Goal: Register for event/course

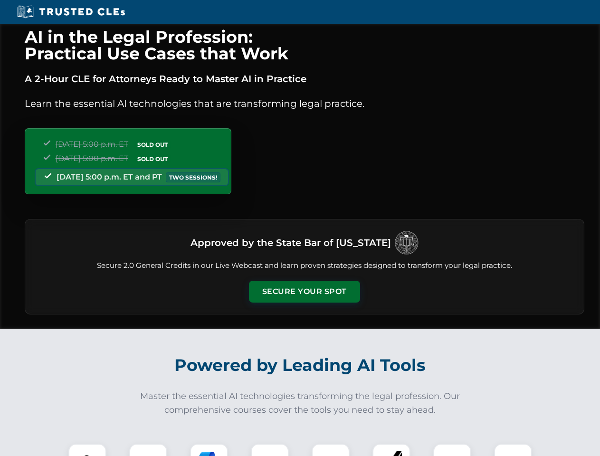
click at [304, 292] on button "Secure Your Spot" at bounding box center [304, 292] width 111 height 22
click at [87, 450] on img at bounding box center [88, 463] width 28 height 28
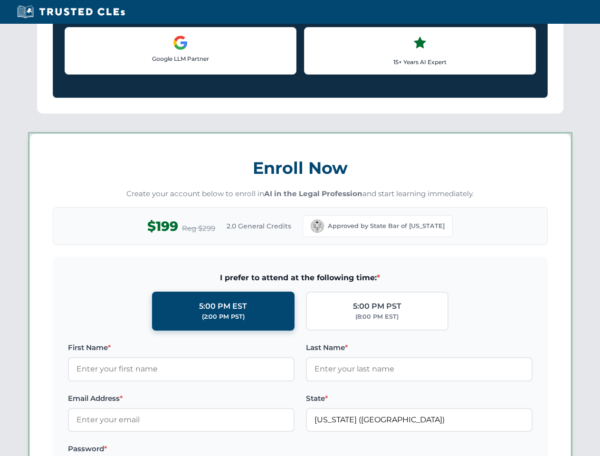
click at [209, 450] on label "Password *" at bounding box center [181, 448] width 226 height 11
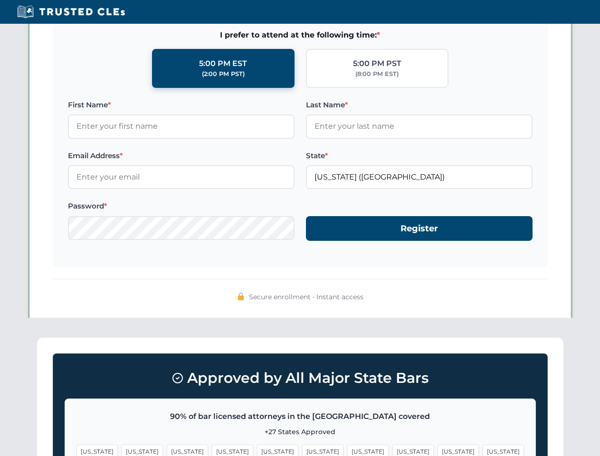
click at [437, 450] on span "[US_STATE]" at bounding box center [457, 451] width 41 height 14
